Goal: Task Accomplishment & Management: Manage account settings

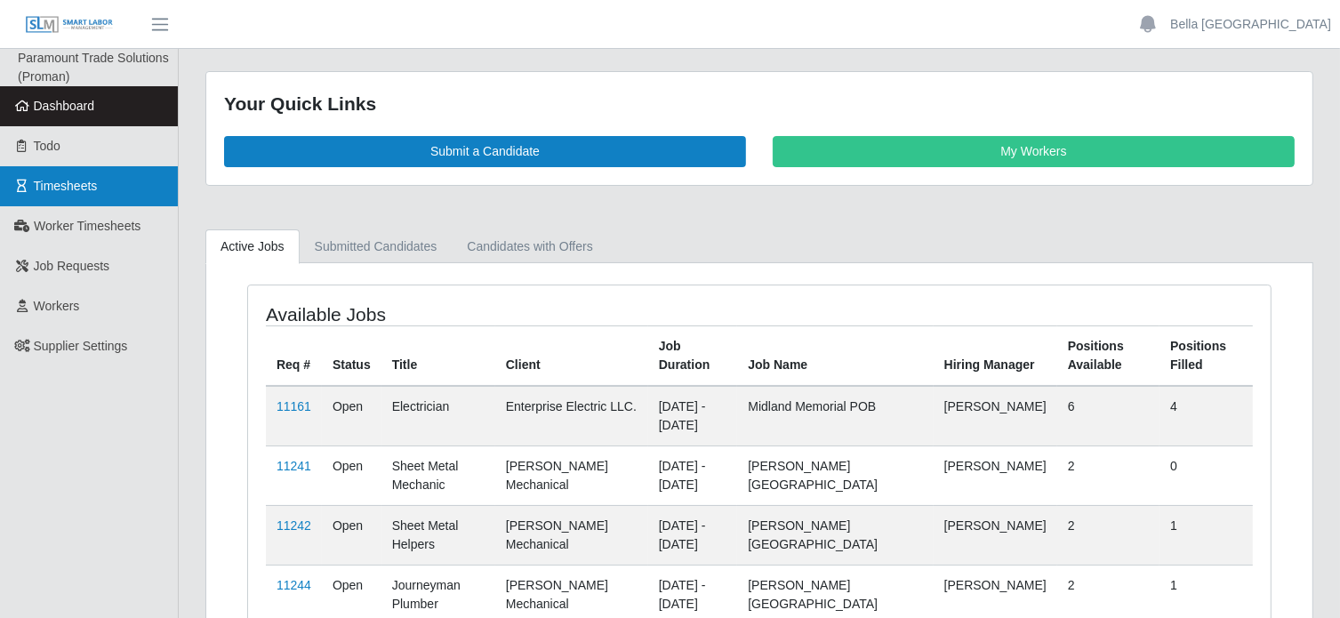
click at [105, 183] on link "Timesheets" at bounding box center [89, 186] width 178 height 40
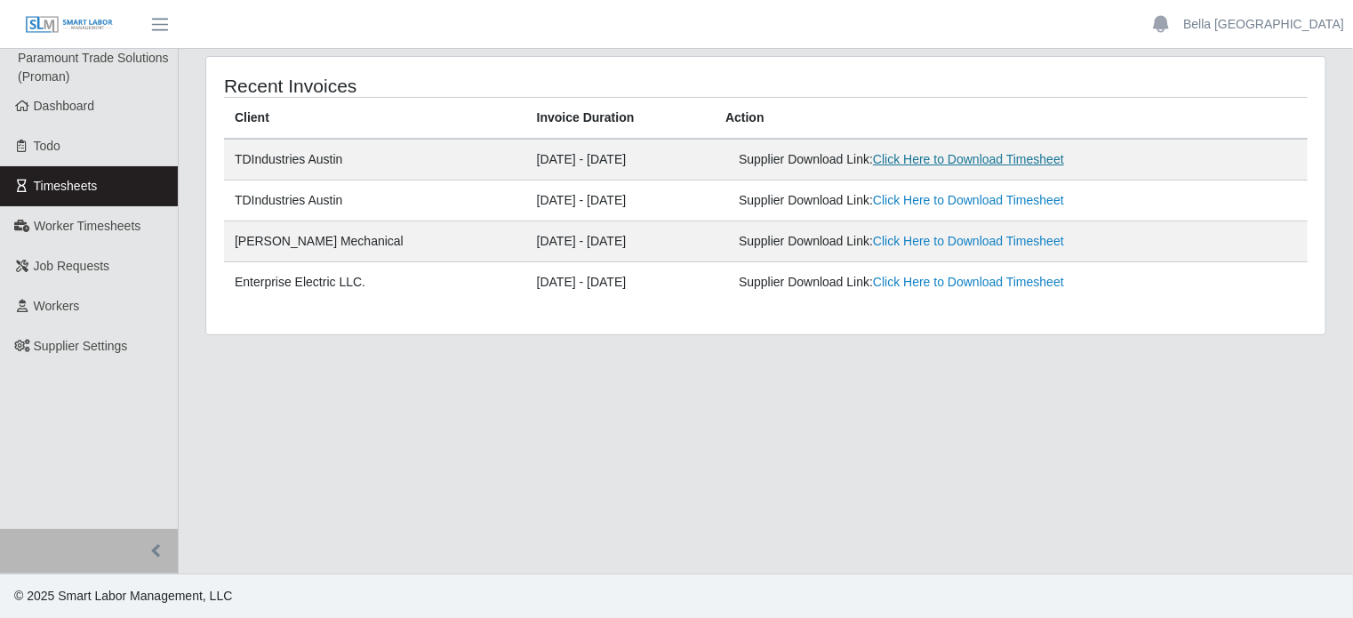
click at [1028, 158] on link "Click Here to Download Timesheet" at bounding box center [968, 159] width 191 height 14
click at [1296, 24] on link "Bella Poland" at bounding box center [1264, 24] width 161 height 19
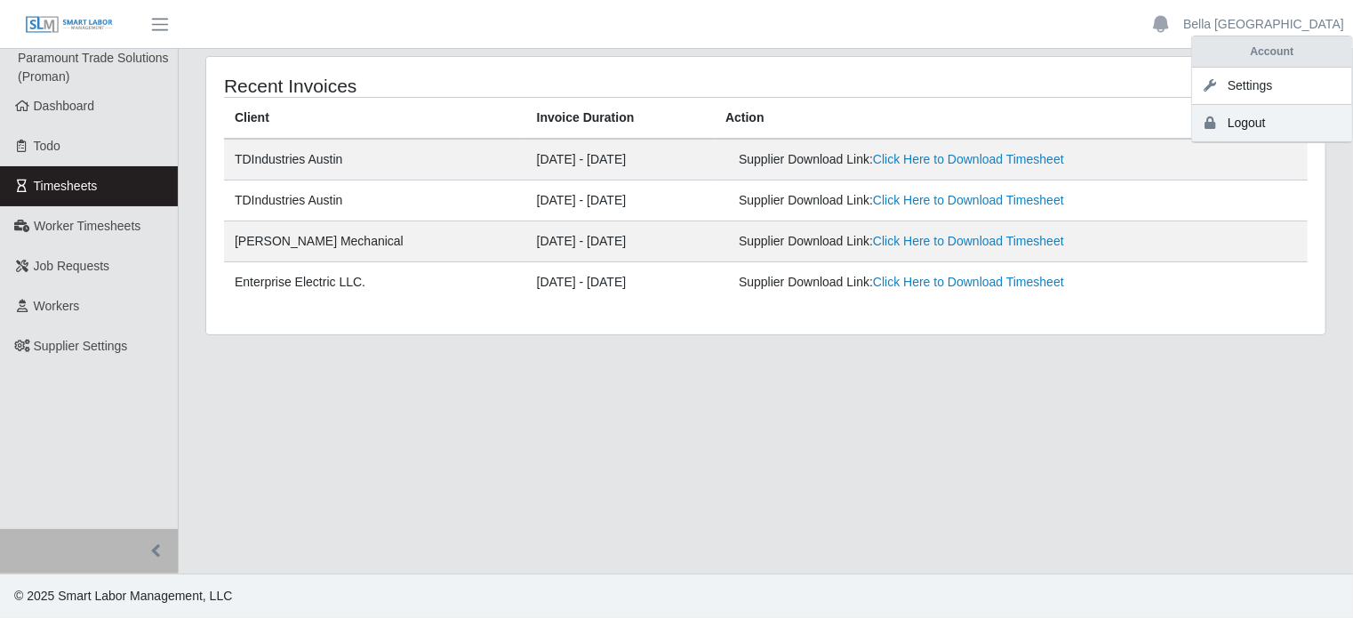
click at [1230, 127] on link "Logout" at bounding box center [1272, 123] width 160 height 37
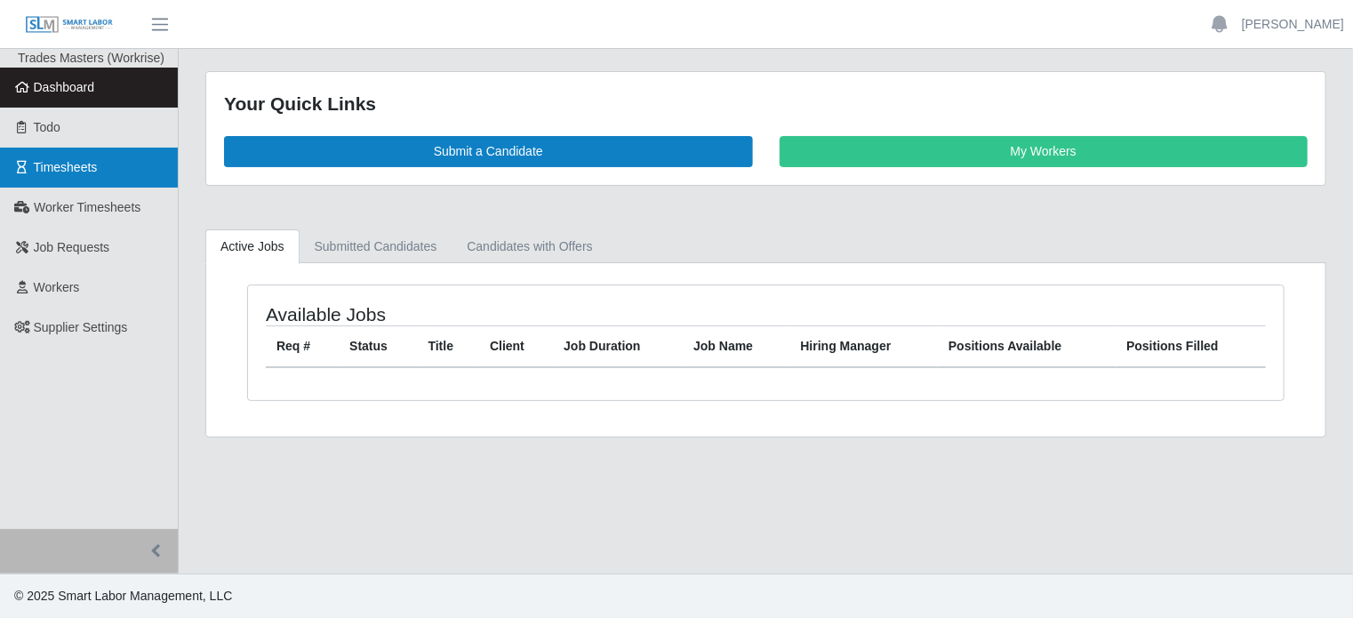
click at [116, 174] on link "Timesheets" at bounding box center [89, 168] width 178 height 40
